Goal: Information Seeking & Learning: Learn about a topic

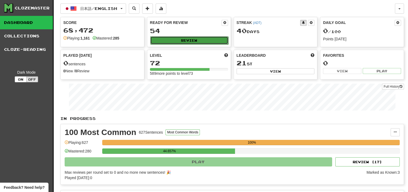
click at [179, 38] on button "Review" at bounding box center [189, 40] width 78 height 8
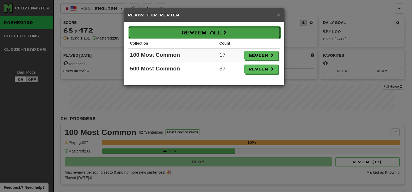
click at [212, 34] on button "Review All" at bounding box center [204, 32] width 152 height 12
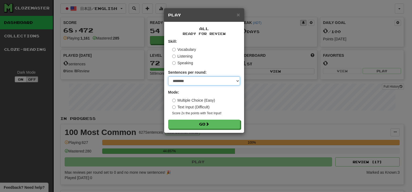
click at [191, 80] on select "* ** ** ** ** ** *** ********" at bounding box center [204, 80] width 72 height 9
select select "**"
click at [168, 77] on select "* ** ** ** ** ** *** ********" at bounding box center [204, 80] width 72 height 9
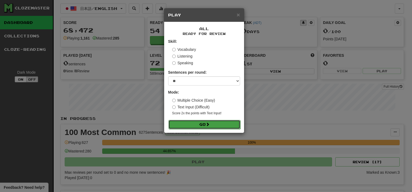
click at [197, 126] on button "Go" at bounding box center [205, 124] width 72 height 9
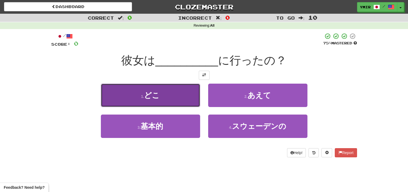
click at [136, 94] on button "1 . どこ" at bounding box center [150, 94] width 99 height 23
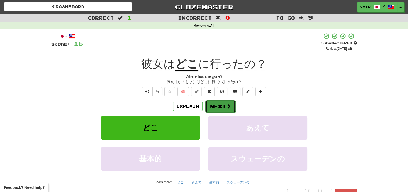
click at [220, 105] on button "Next" at bounding box center [221, 106] width 30 height 12
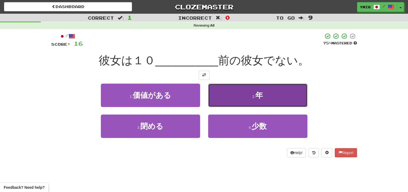
click at [215, 102] on button "2 . 年" at bounding box center [257, 94] width 99 height 23
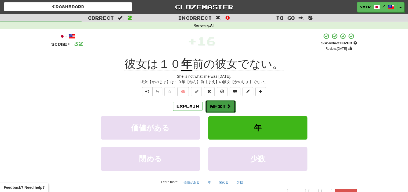
click at [216, 108] on button "Next" at bounding box center [221, 106] width 30 height 12
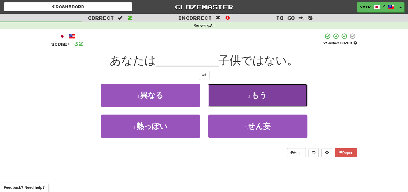
click at [212, 100] on button "2 . もう" at bounding box center [257, 94] width 99 height 23
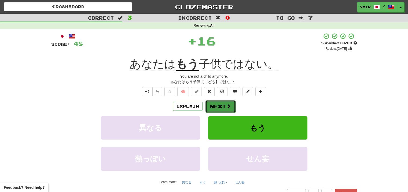
click at [219, 108] on button "Next" at bounding box center [221, 106] width 30 height 12
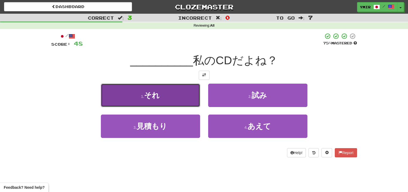
click at [194, 103] on button "1 . それ" at bounding box center [150, 94] width 99 height 23
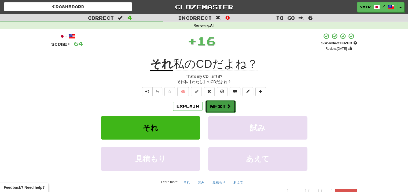
click at [212, 104] on button "Next" at bounding box center [221, 106] width 30 height 12
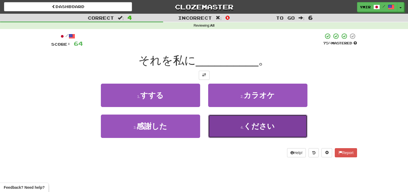
click at [214, 126] on button "4 . ください" at bounding box center [257, 125] width 99 height 23
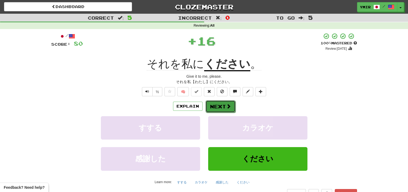
click at [209, 110] on button "Next" at bounding box center [221, 106] width 30 height 12
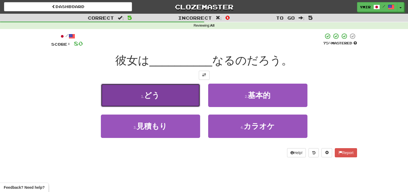
click at [190, 104] on button "1 . どう" at bounding box center [150, 94] width 99 height 23
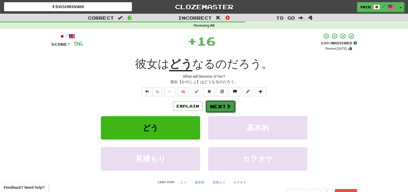
click at [214, 109] on button "Next" at bounding box center [221, 106] width 30 height 12
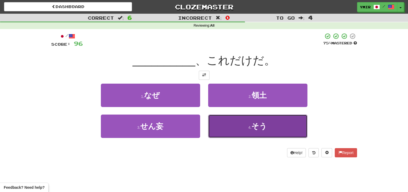
click at [213, 117] on button "4 . そう" at bounding box center [257, 125] width 99 height 23
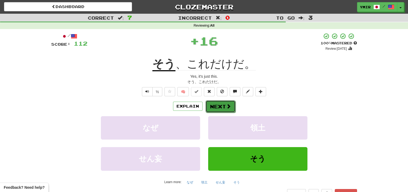
click at [215, 107] on button "Next" at bounding box center [221, 106] width 30 height 12
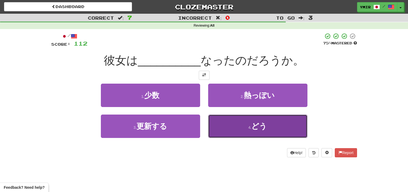
click at [217, 122] on button "4 . どう" at bounding box center [257, 125] width 99 height 23
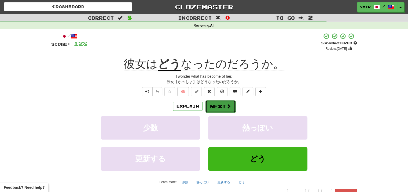
click at [213, 106] on button "Next" at bounding box center [221, 106] width 30 height 12
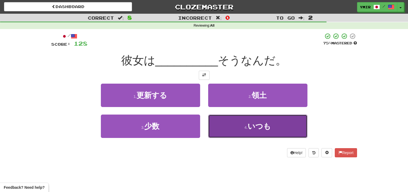
click at [216, 132] on button "4 . いつも" at bounding box center [257, 125] width 99 height 23
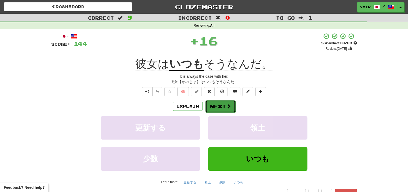
click at [213, 104] on button "Next" at bounding box center [221, 106] width 30 height 12
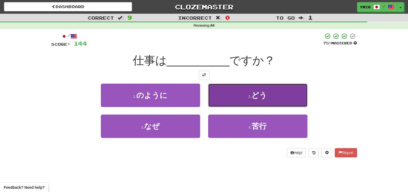
click at [213, 98] on button "2 . どう" at bounding box center [257, 94] width 99 height 23
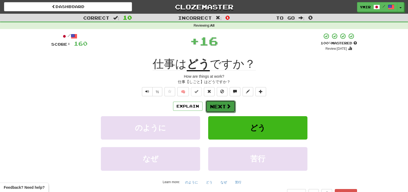
click at [215, 112] on button "Next" at bounding box center [221, 106] width 30 height 12
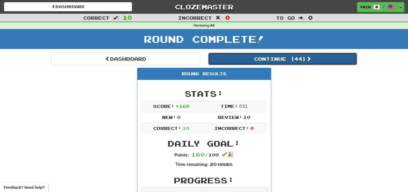
click at [324, 62] on button "Continue ( 44 )" at bounding box center [282, 59] width 149 height 12
click at [245, 65] on button "Continue ( 34 )" at bounding box center [282, 59] width 149 height 12
